Goal: Task Accomplishment & Management: Use online tool/utility

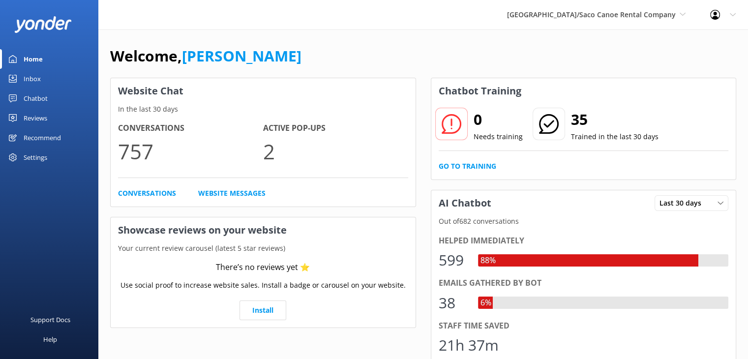
click at [35, 58] on div "Home" at bounding box center [33, 59] width 19 height 20
click at [32, 76] on div "Inbox" at bounding box center [32, 79] width 17 height 20
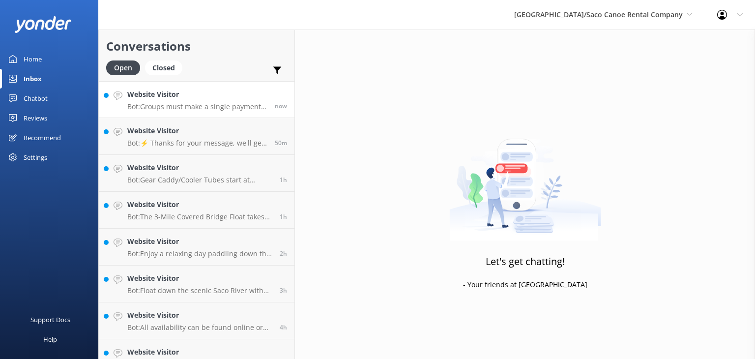
click at [185, 97] on h4 "Website Visitor" at bounding box center [197, 94] width 140 height 11
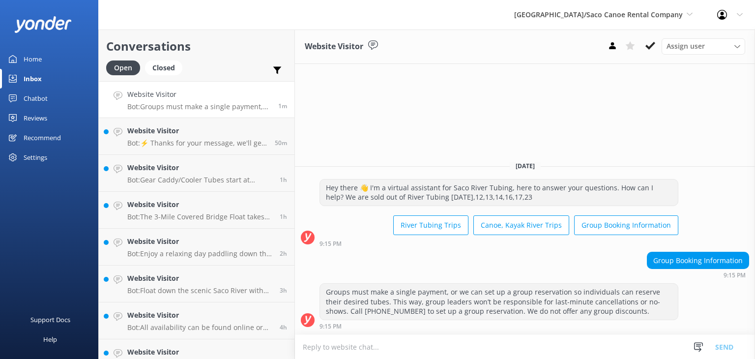
click at [36, 59] on div "Home" at bounding box center [33, 59] width 18 height 20
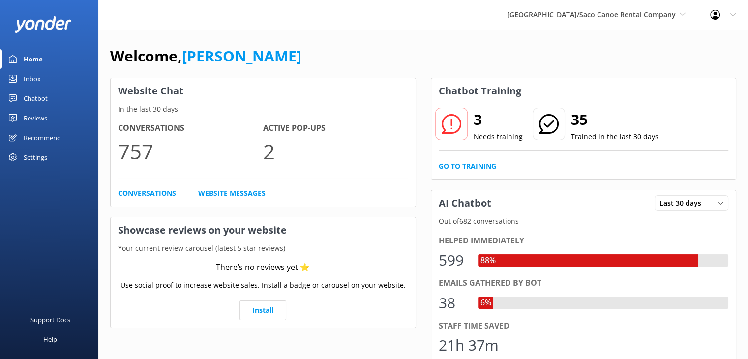
click at [40, 101] on div "Chatbot" at bounding box center [36, 98] width 24 height 20
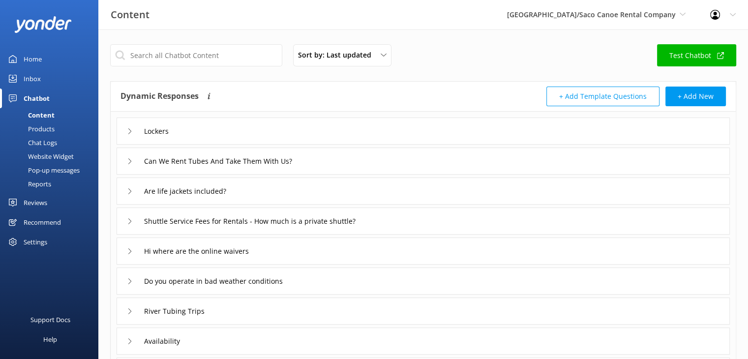
click at [55, 169] on div "Pop-up messages" at bounding box center [43, 170] width 74 height 14
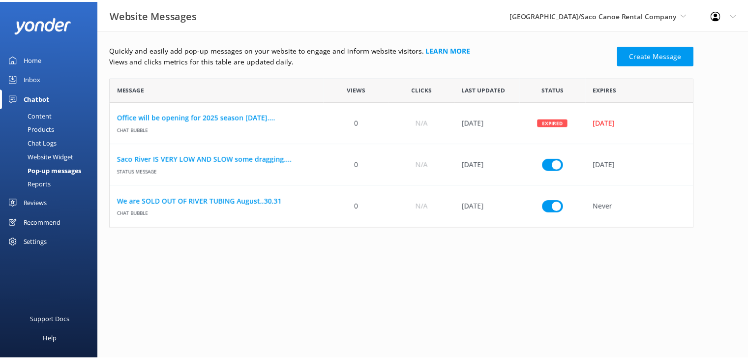
scroll to position [143, 582]
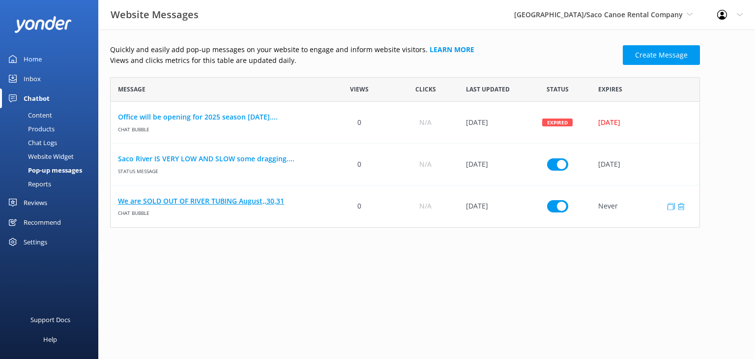
click at [175, 198] on link "We are SOLD OUT OF RIVER TUBING August,,30,31" at bounding box center [218, 201] width 201 height 11
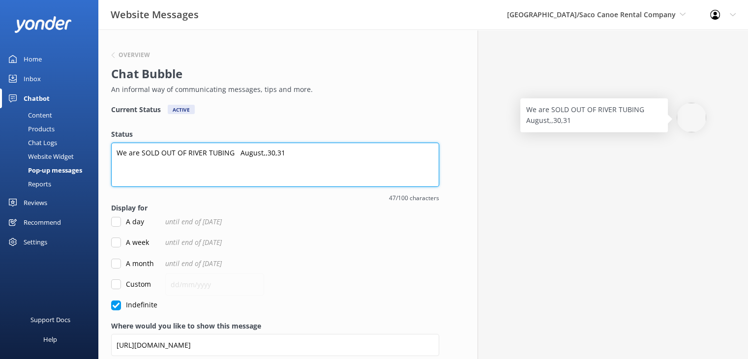
click at [262, 156] on textarea "We are SOLD OUT OF RIVER TUBING August,,30,31" at bounding box center [275, 165] width 328 height 44
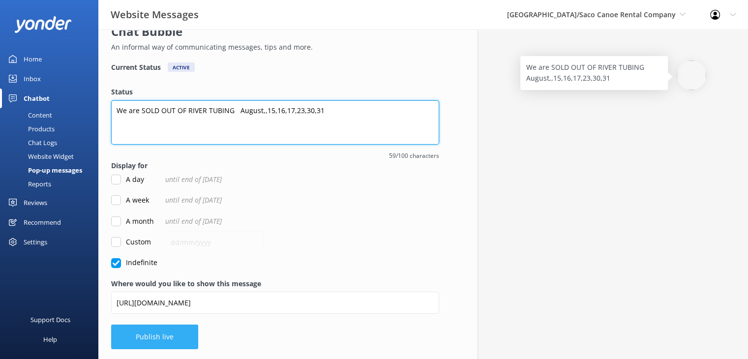
type textarea "We are SOLD OUT OF RIVER TUBING August,,15,16,17,23,30,31"
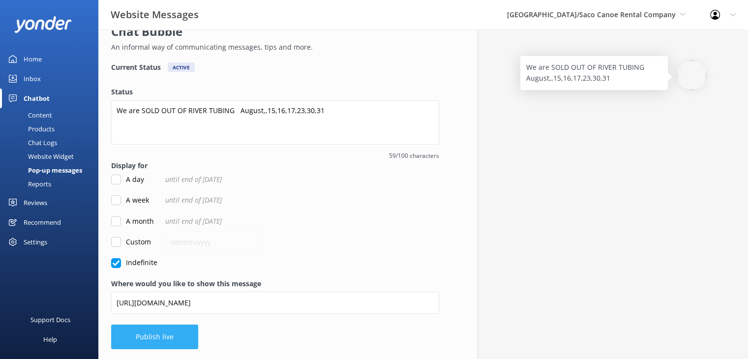
click at [174, 333] on button "Publish live" at bounding box center [154, 336] width 87 height 25
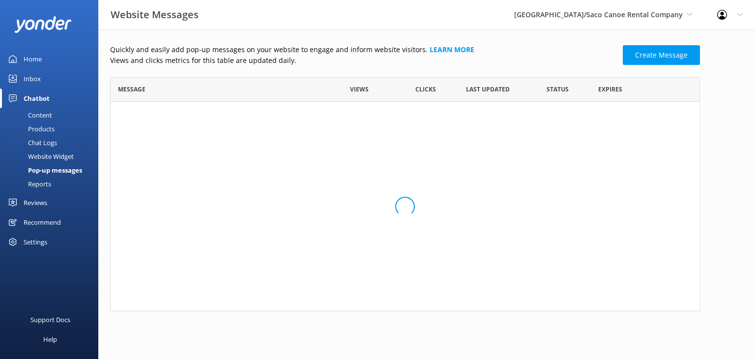
scroll to position [8, 8]
